Goal: Task Accomplishment & Management: Complete application form

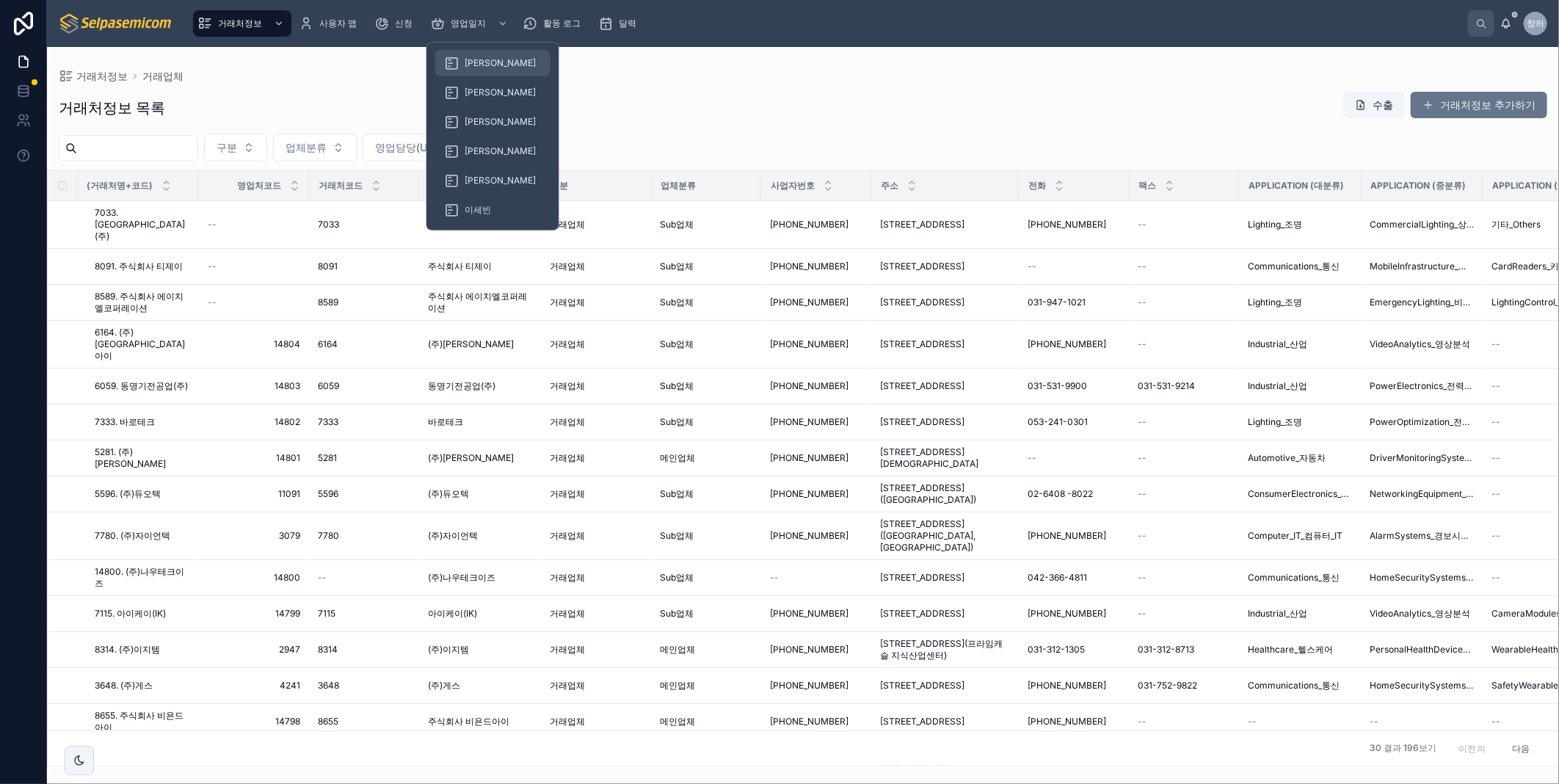
click at [474, 62] on span "[PERSON_NAME]" at bounding box center [500, 63] width 71 height 12
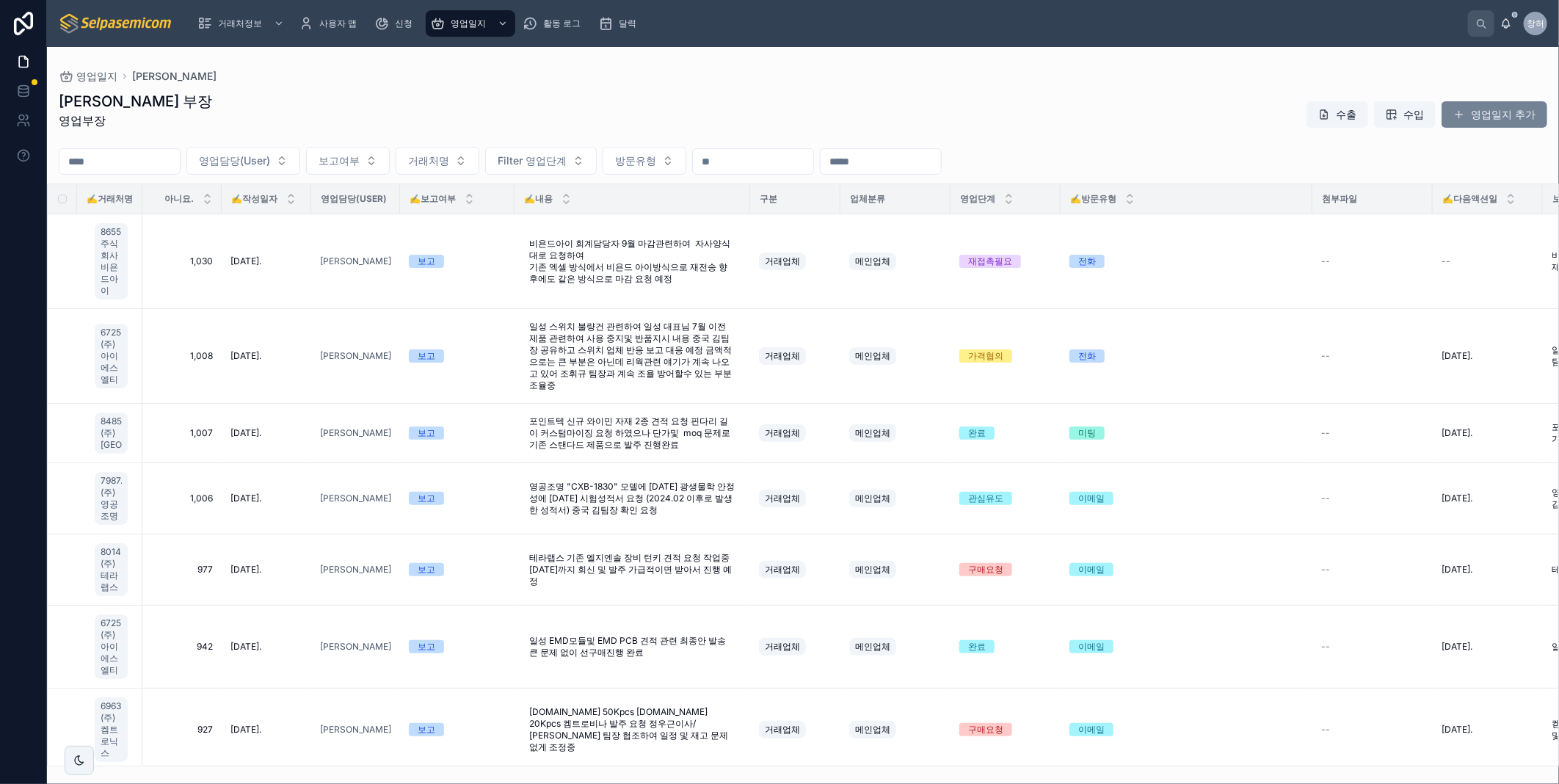
click at [1526, 118] on font "영업일지 추가" at bounding box center [1503, 115] width 65 height 15
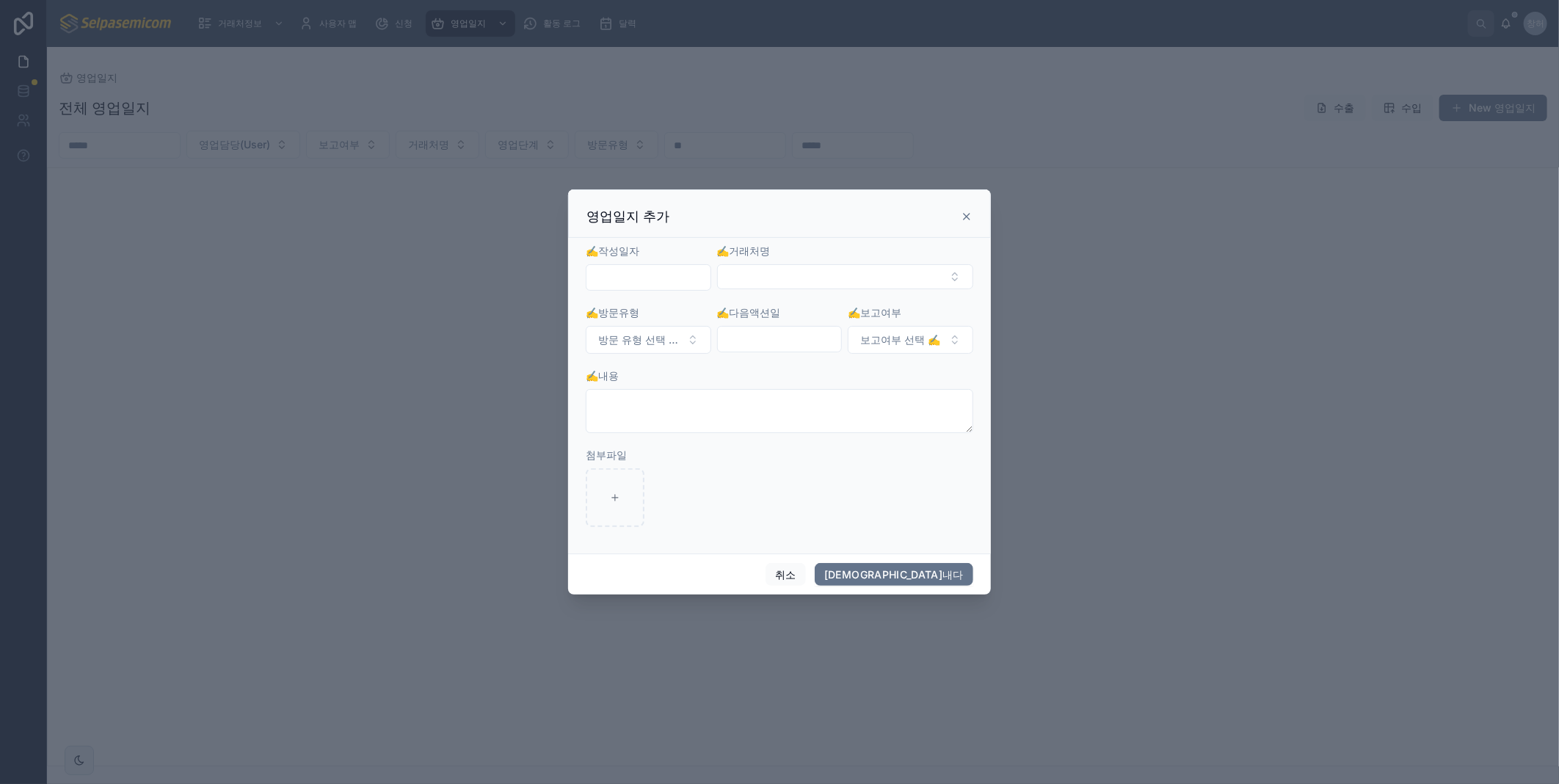
click at [659, 282] on input "text" at bounding box center [648, 277] width 124 height 21
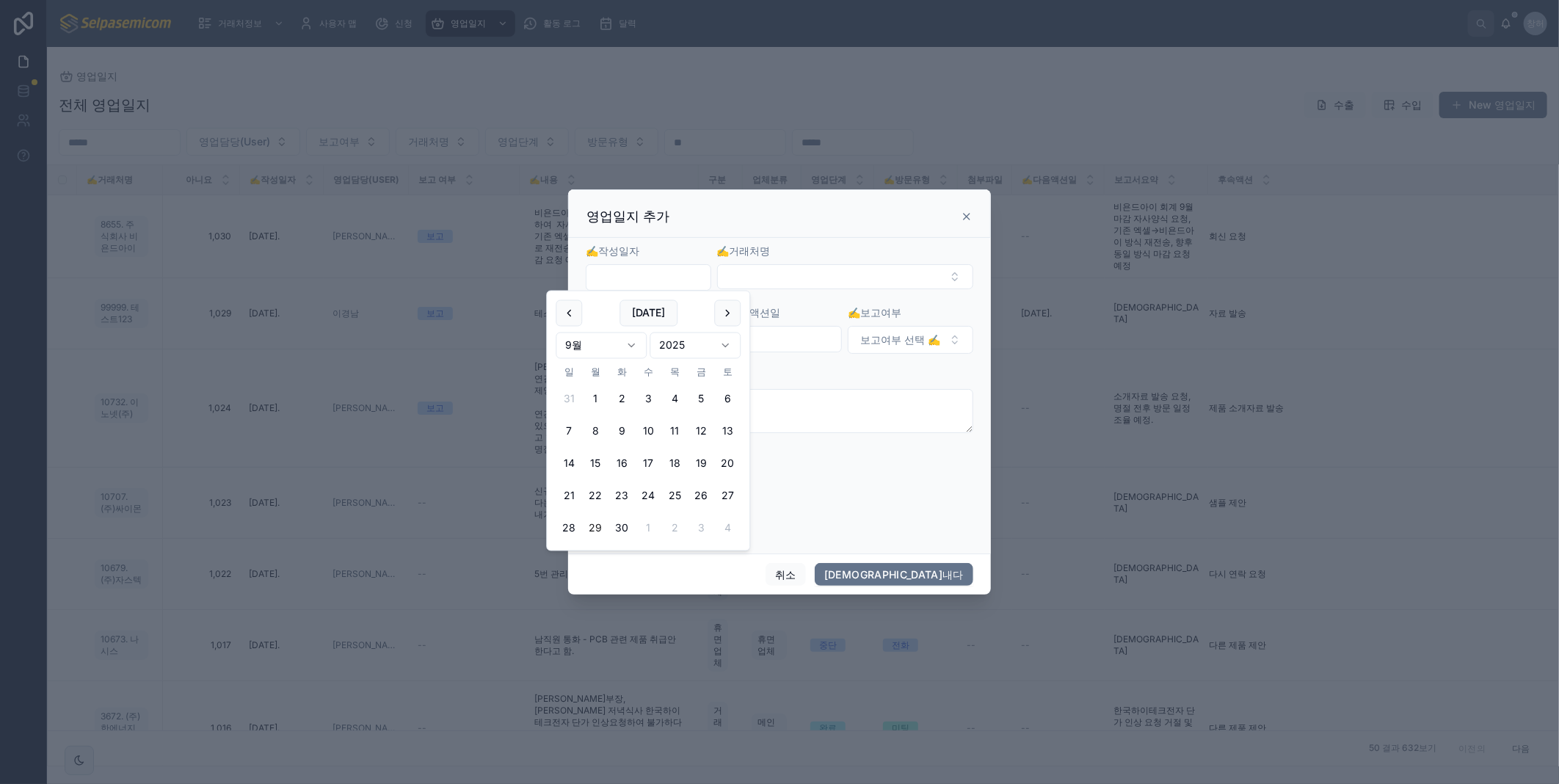
click at [593, 528] on button "29" at bounding box center [596, 528] width 27 height 27
type input "**********"
click at [799, 272] on button "선택 버튼" at bounding box center [845, 277] width 256 height 25
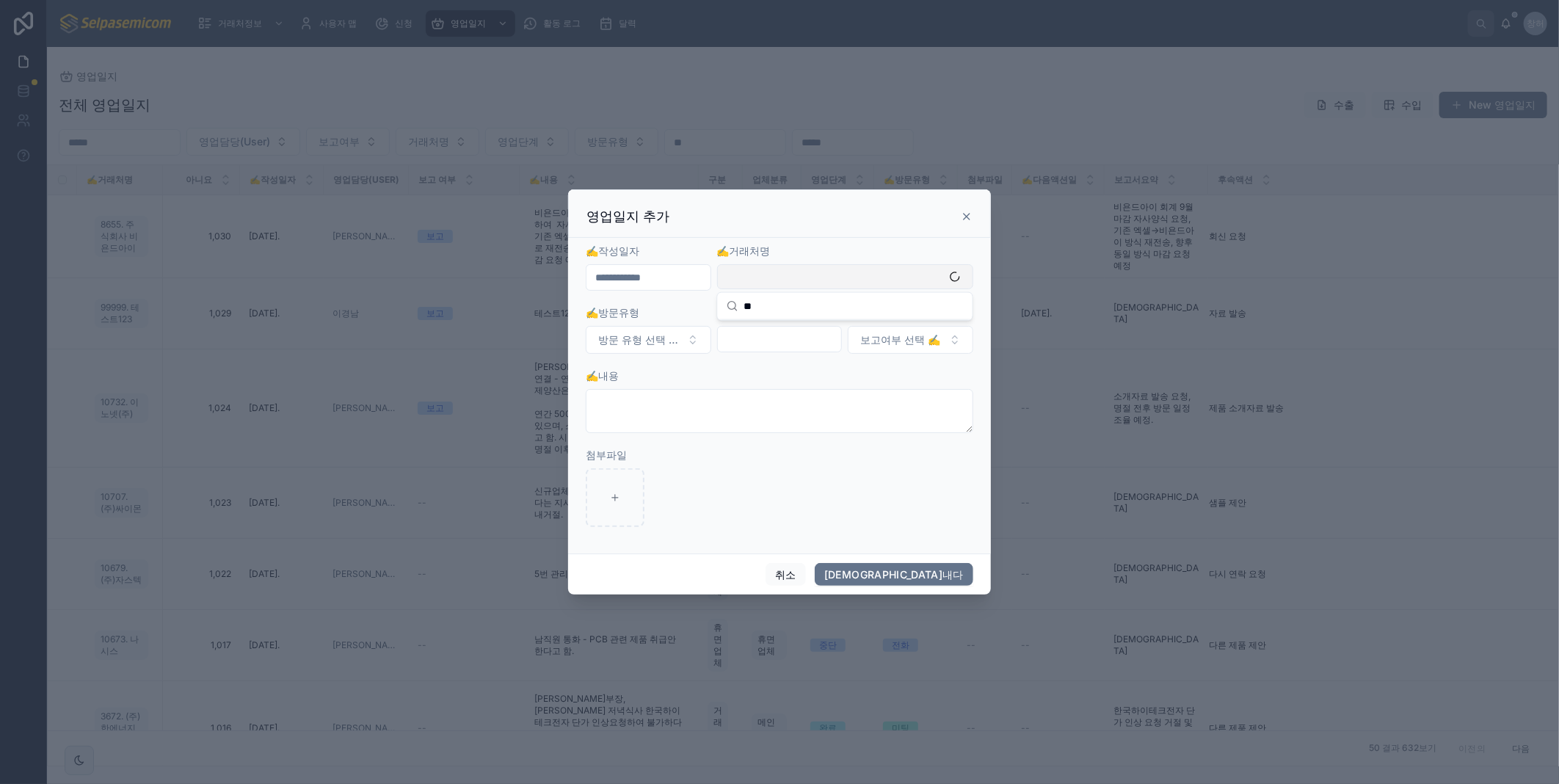
type input "*"
type input "*****"
click at [803, 339] on span "6963. (주)켐트로닉스" at bounding box center [778, 335] width 101 height 15
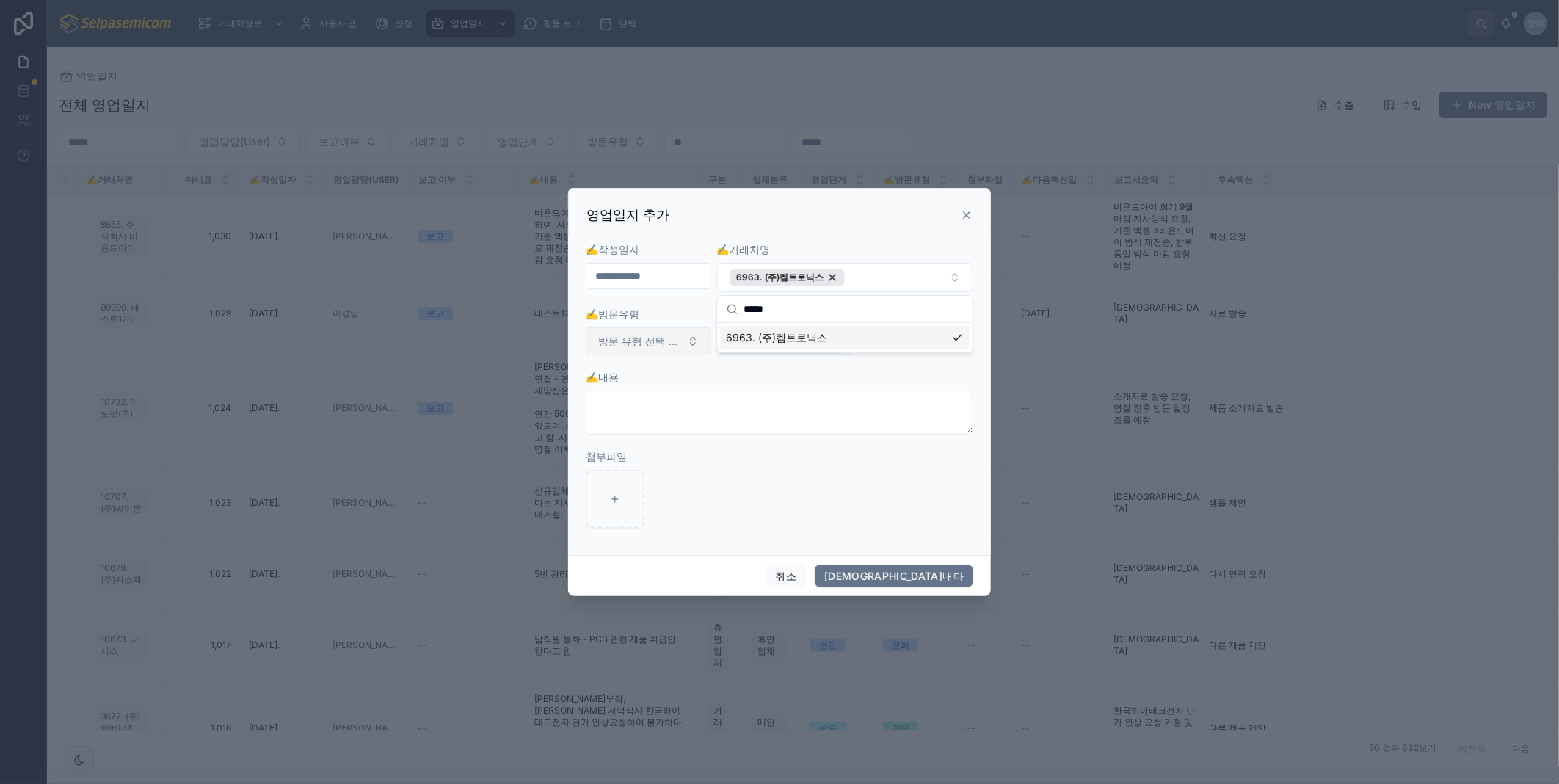
click at [694, 349] on button "방문 유형 선택 ✍️" at bounding box center [648, 341] width 125 height 28
click at [654, 428] on div "이메일" at bounding box center [649, 423] width 176 height 22
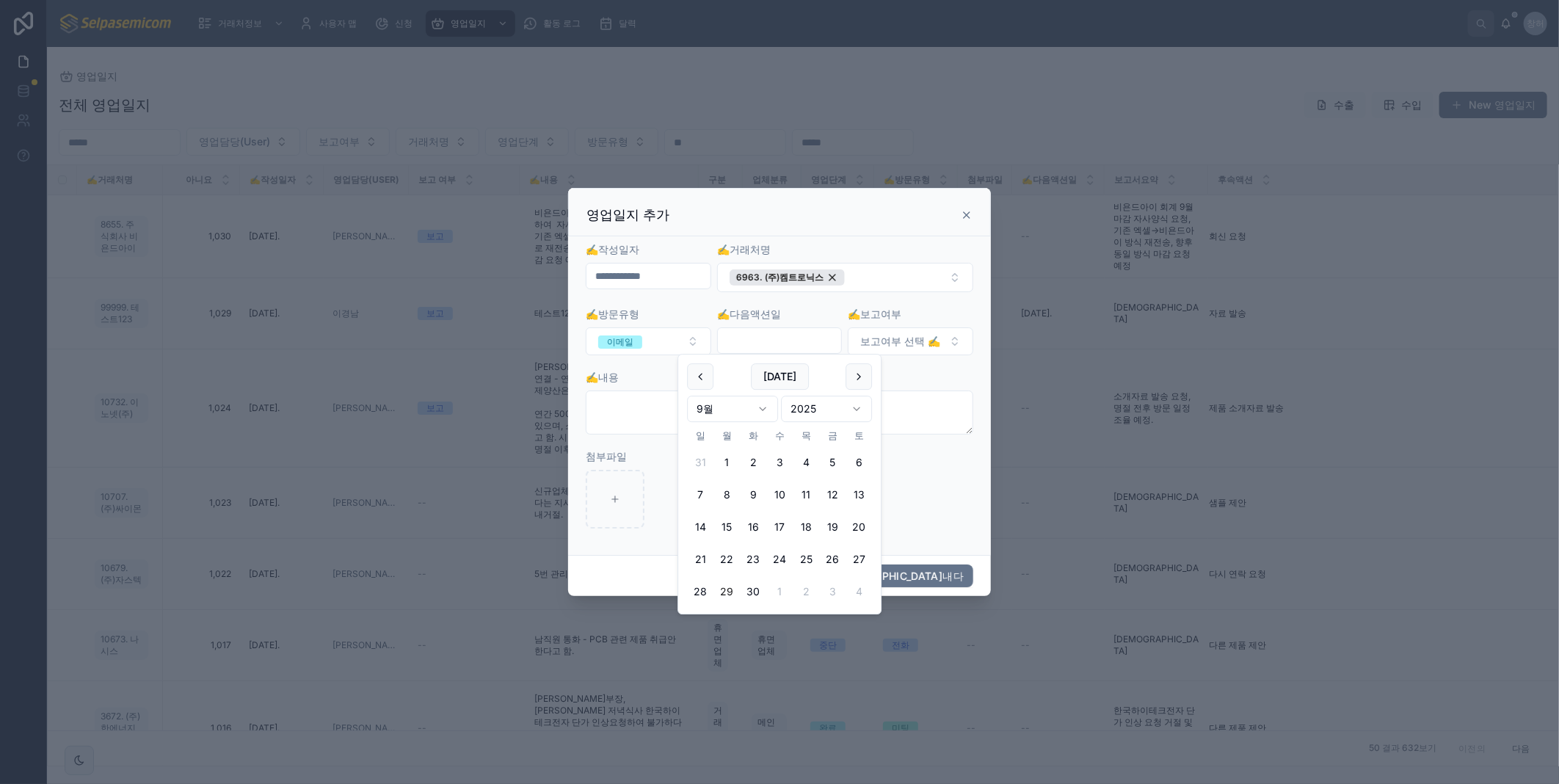
click at [799, 343] on input "text" at bounding box center [780, 341] width 124 height 21
click at [765, 404] on html "거래처정보 사용자 맵 신청 영업일지 활동 로그 달력 창허 창윤 허 영업일지 전체 영업일지 수출 수입 New 영업일지 영업담당(User) 보고여…" at bounding box center [780, 392] width 1559 height 784
click at [782, 458] on button "1" at bounding box center [780, 463] width 27 height 27
type input "**********"
click at [961, 345] on button "보고여부 선택 ✍️" at bounding box center [910, 341] width 125 height 28
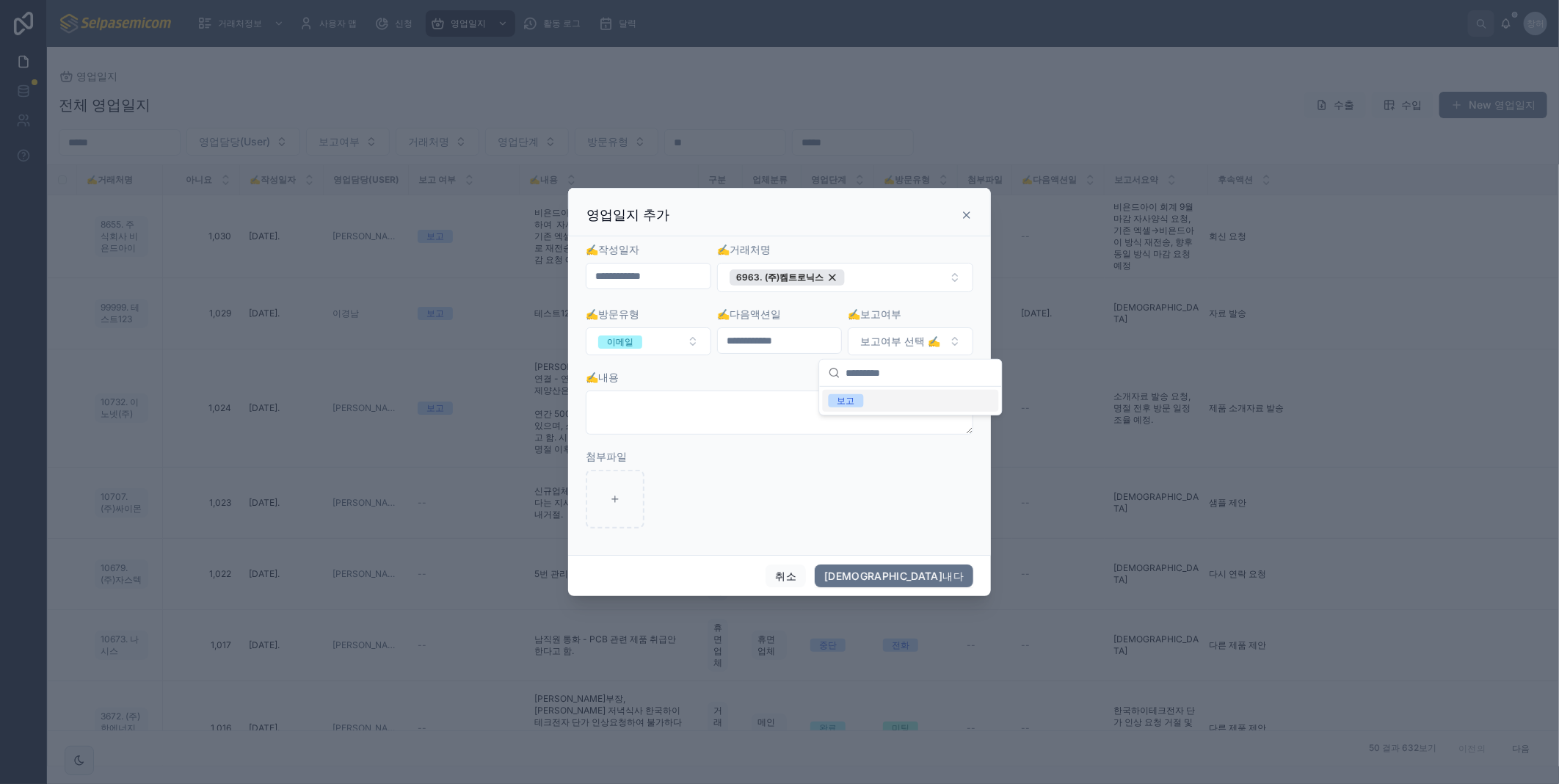
click at [849, 398] on div "보고" at bounding box center [846, 400] width 17 height 13
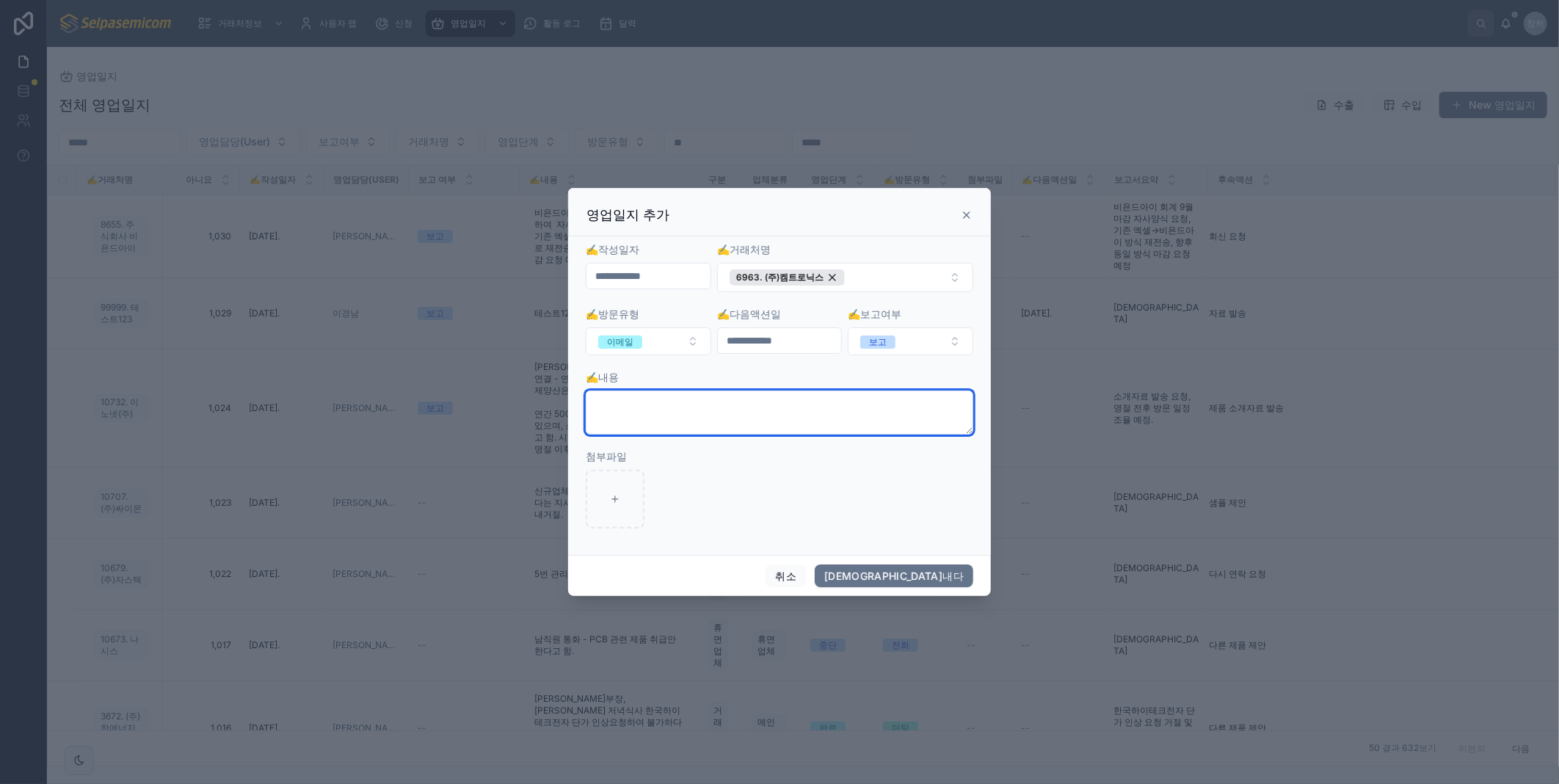
click at [740, 406] on textarea at bounding box center [780, 412] width 387 height 44
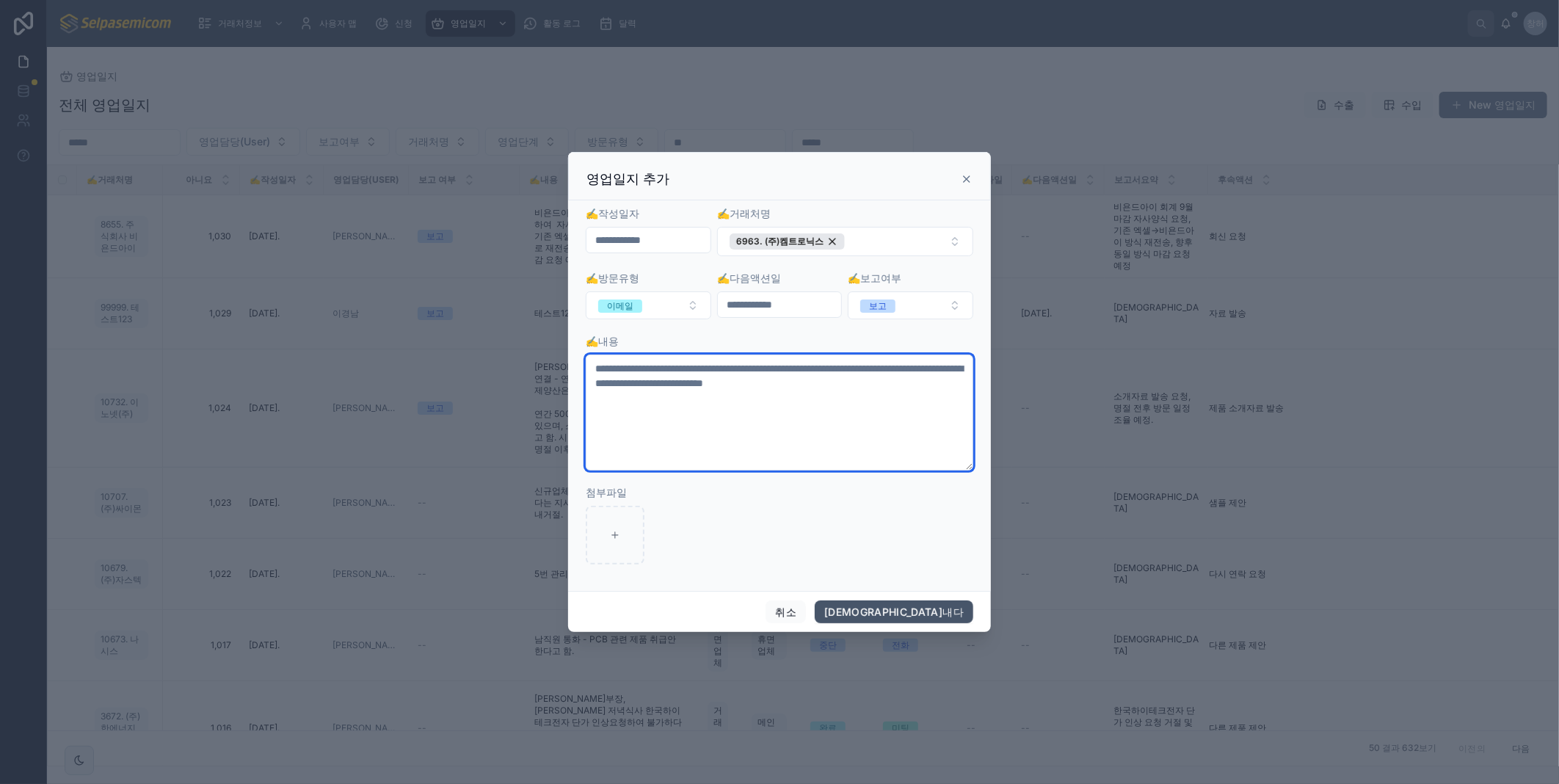
type textarea "**********"
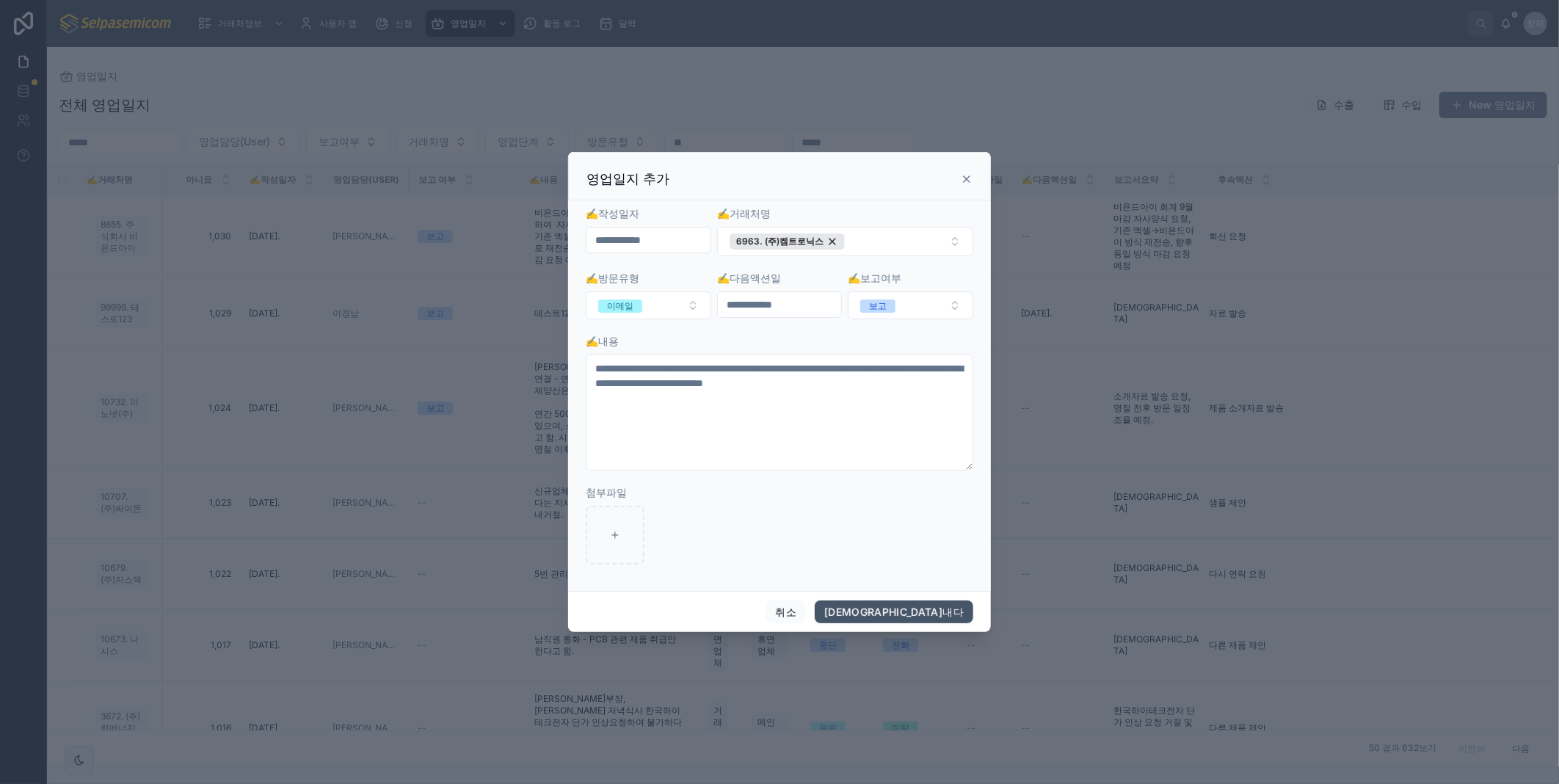
click at [948, 602] on button "[DEMOGRAPHIC_DATA]내다" at bounding box center [894, 612] width 159 height 23
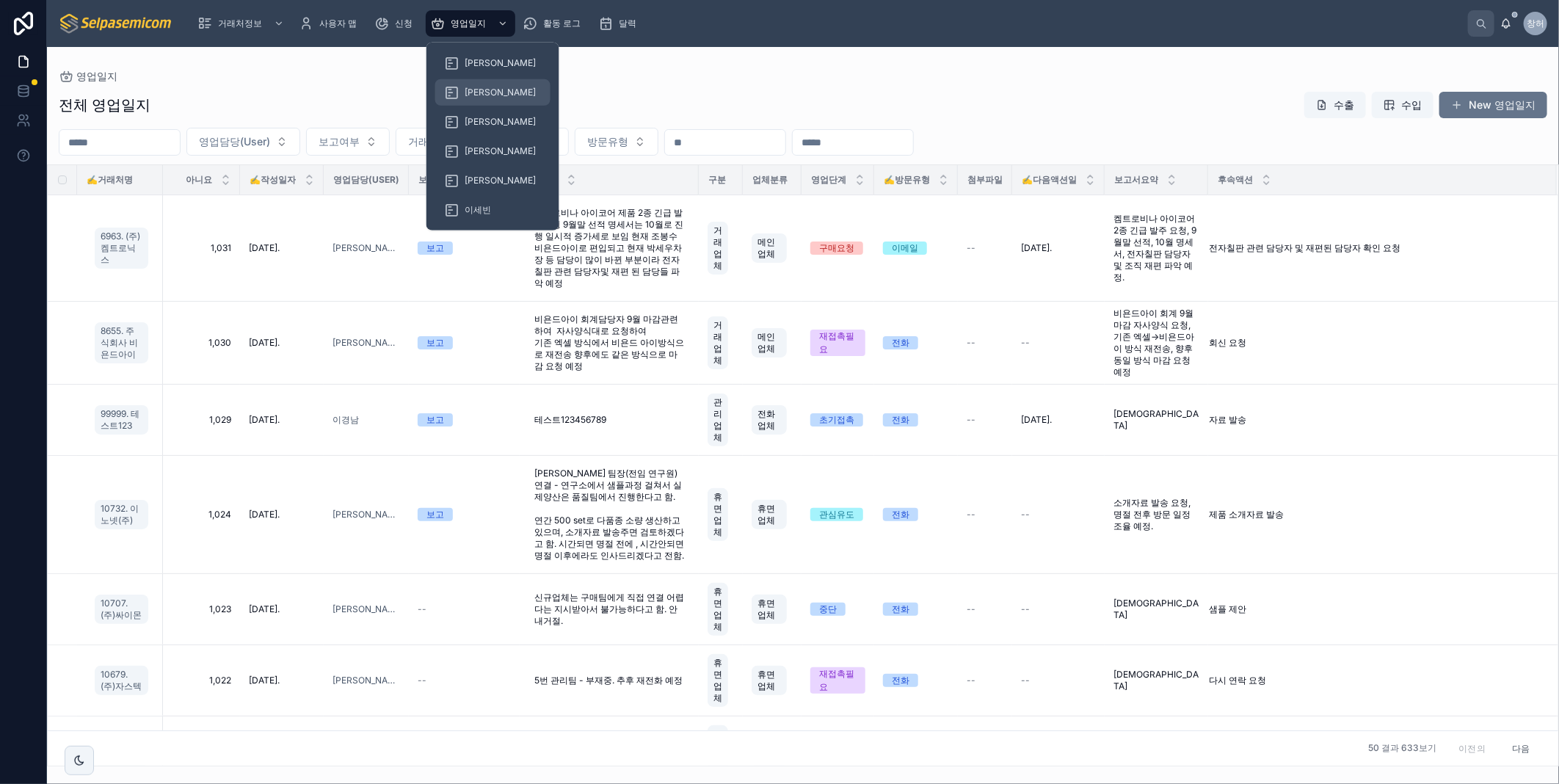
click at [489, 93] on span "[PERSON_NAME]" at bounding box center [500, 92] width 71 height 12
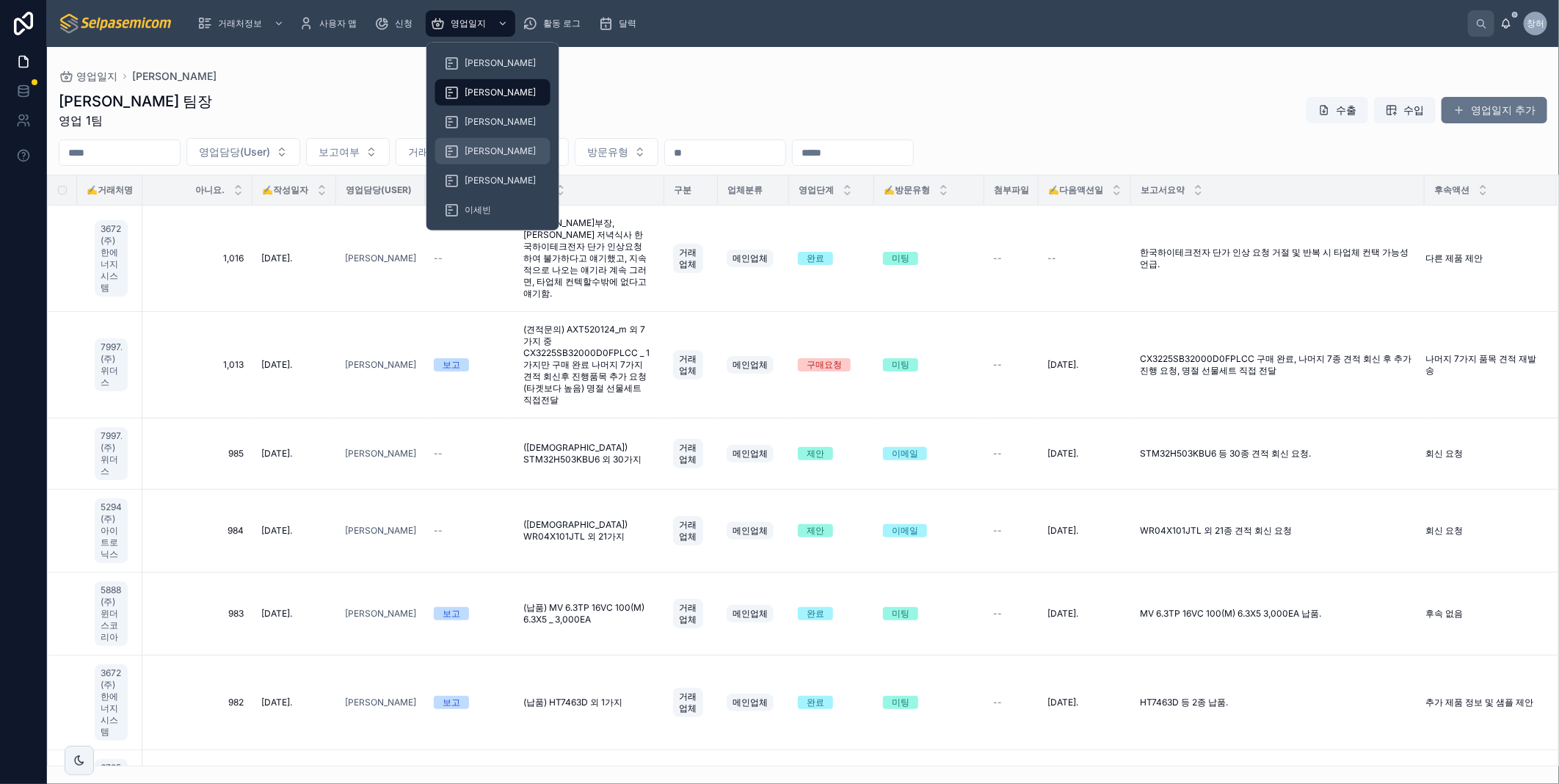
click at [486, 151] on span "[PERSON_NAME]" at bounding box center [500, 151] width 71 height 12
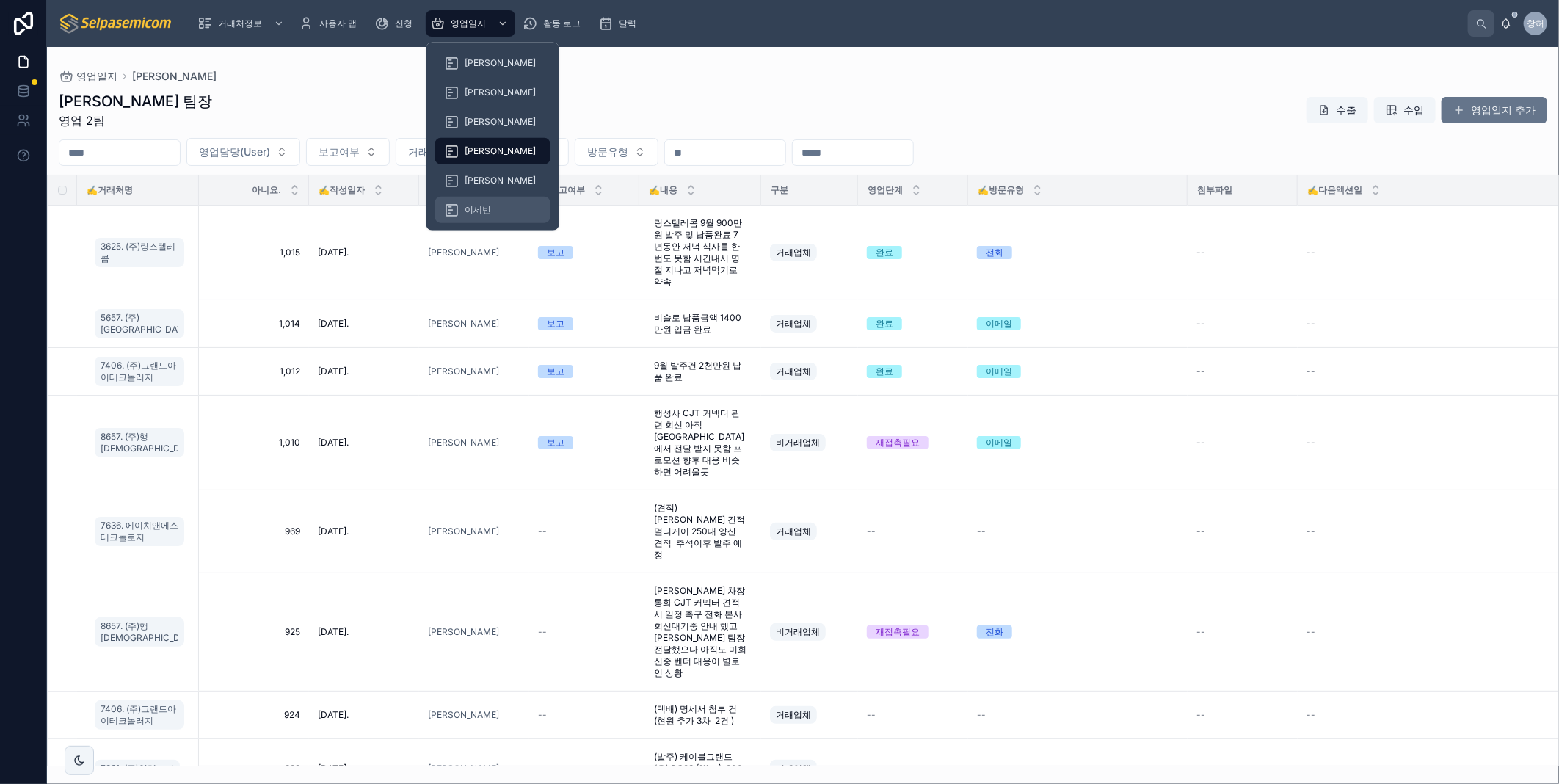
click at [485, 205] on span "이세빈" at bounding box center [478, 210] width 27 height 12
